Goal: Answer question/provide support: Share knowledge or assist other users

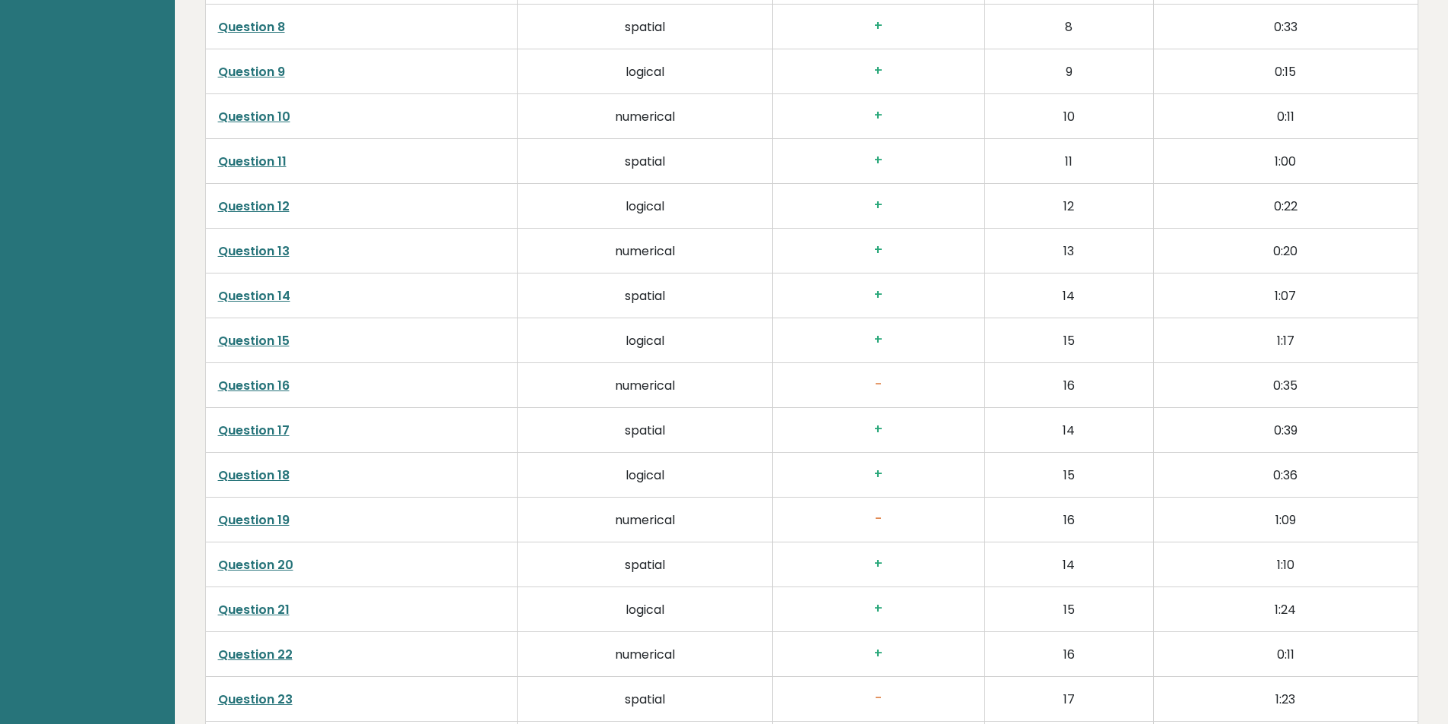
scroll to position [2736, 0]
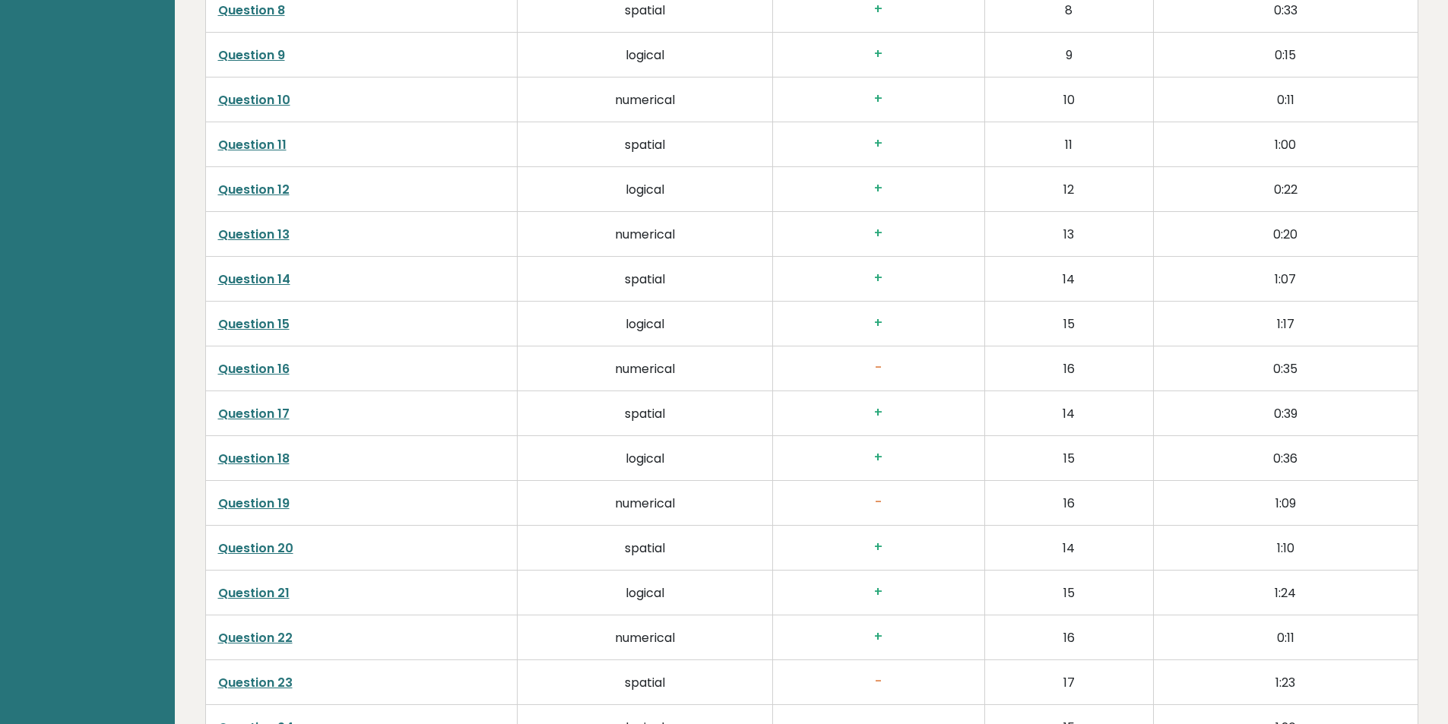
click at [246, 366] on link "Question 16" at bounding box center [253, 368] width 71 height 17
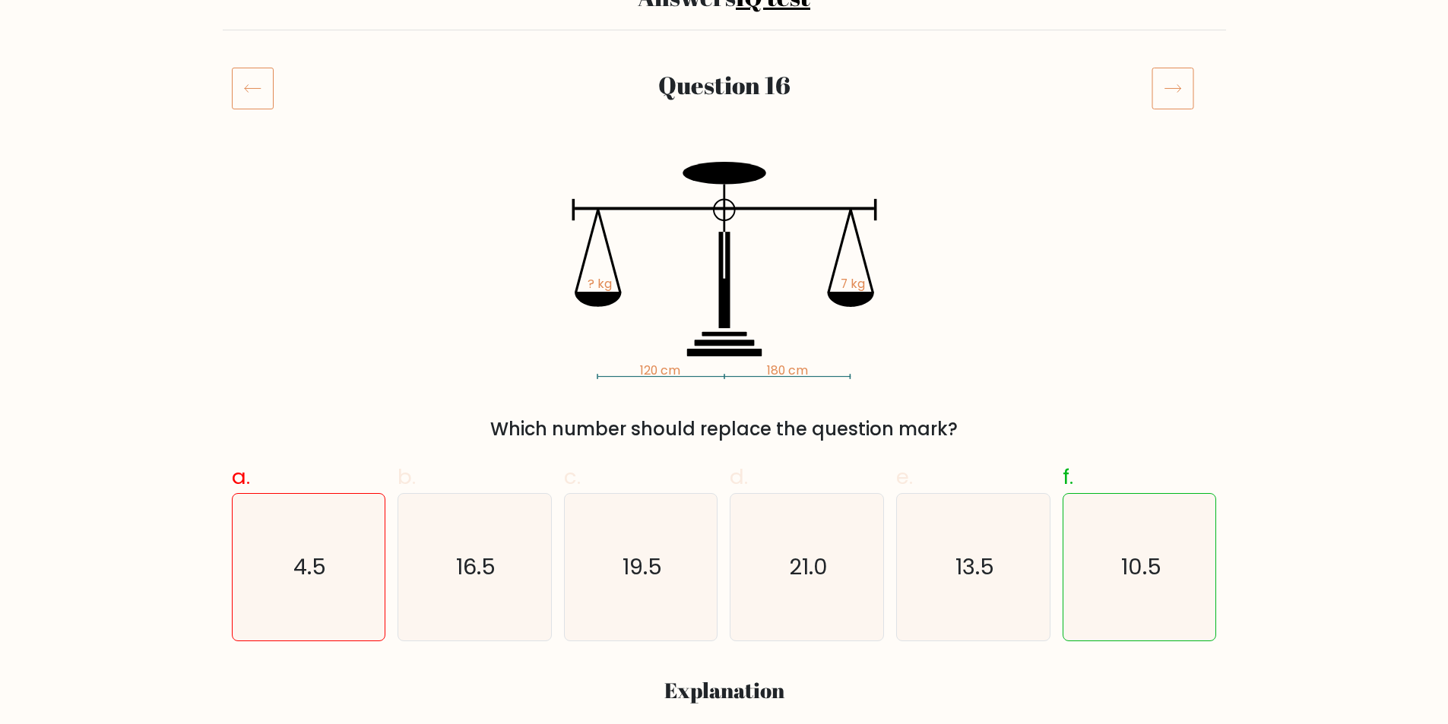
scroll to position [152, 0]
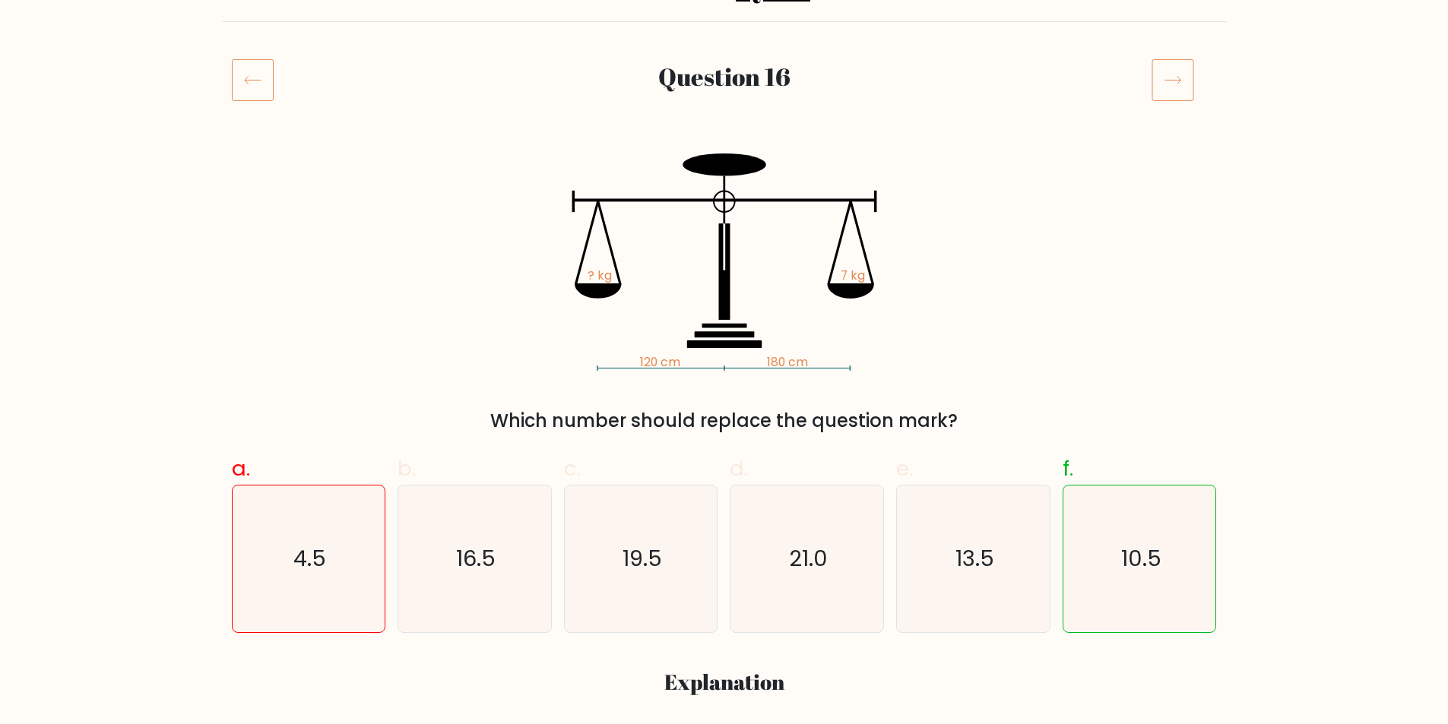
click at [258, 85] on icon at bounding box center [253, 80] width 42 height 43
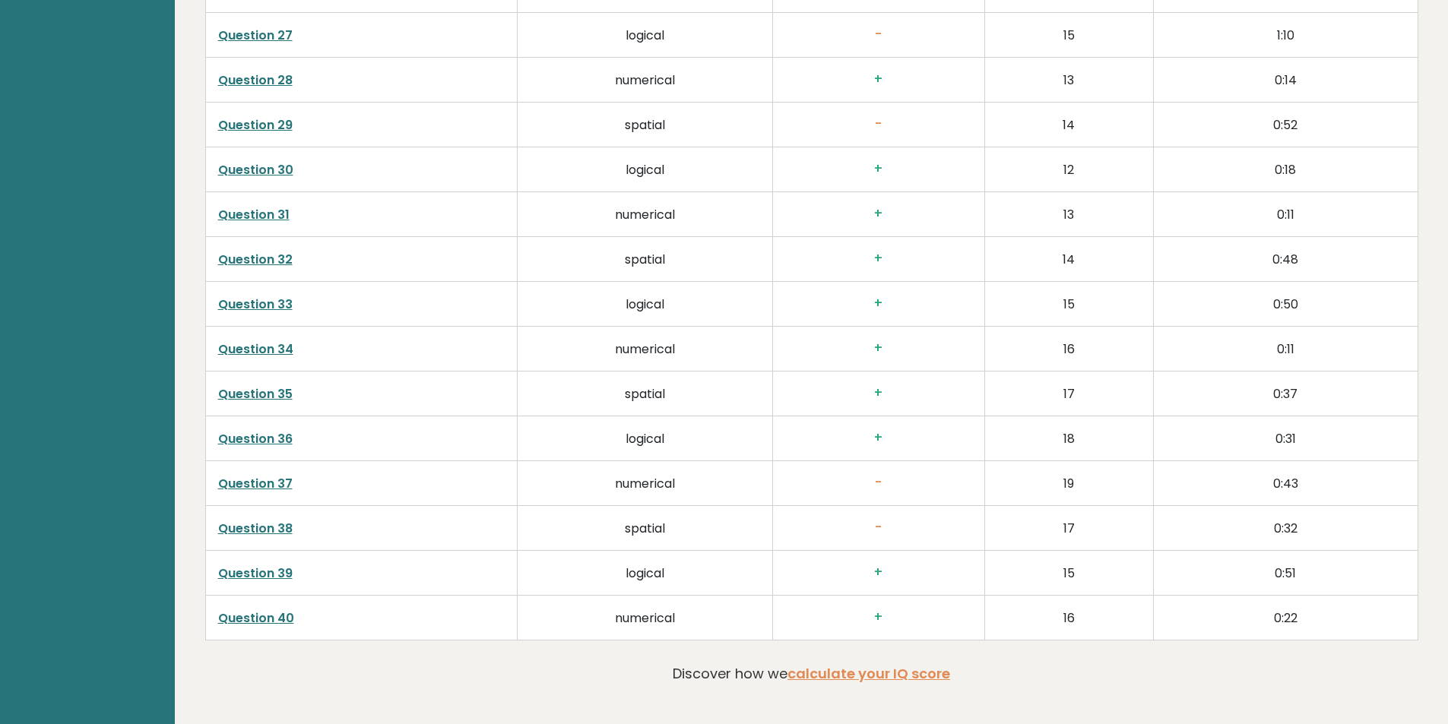
scroll to position [3606, 0]
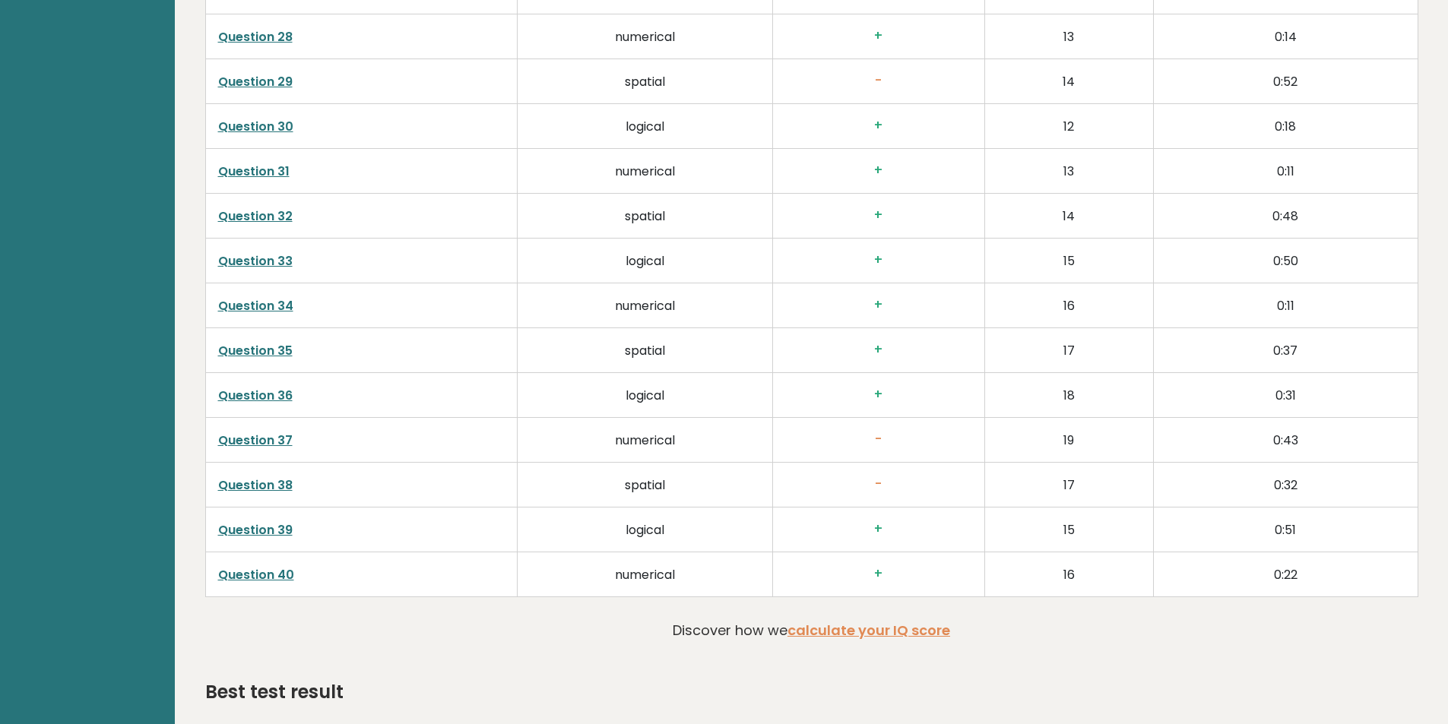
click at [264, 486] on link "Question 38" at bounding box center [255, 484] width 74 height 17
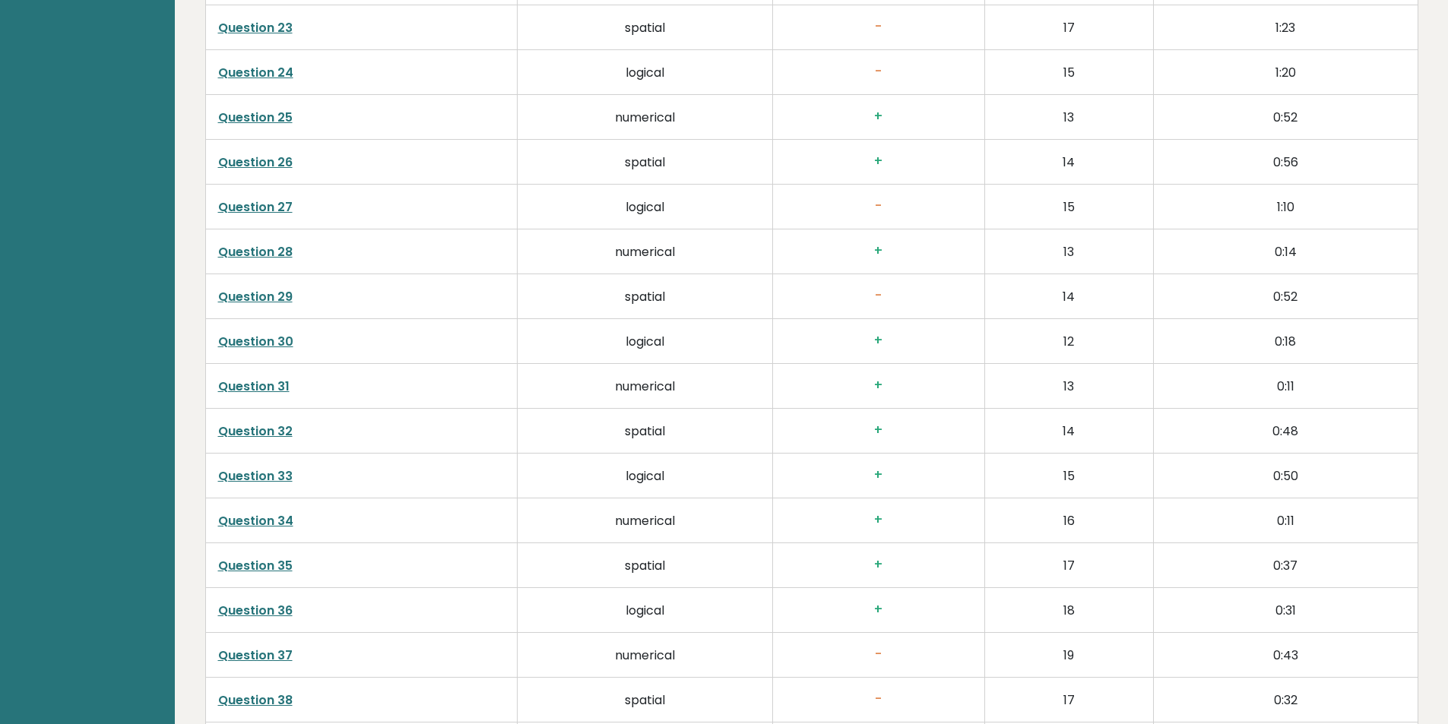
scroll to position [3388, 0]
click at [271, 321] on td "Question 30" at bounding box center [361, 343] width 312 height 45
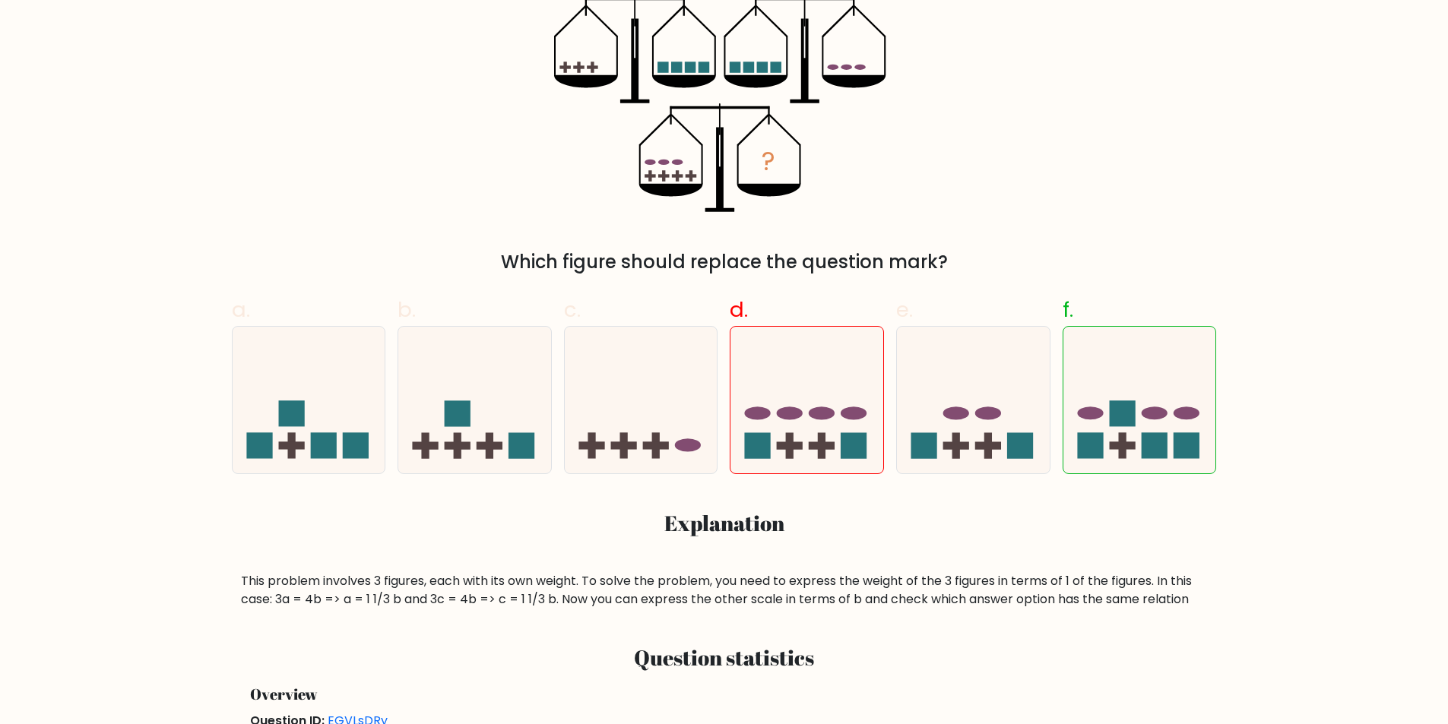
scroll to position [532, 0]
